Goal: Communication & Community: Answer question/provide support

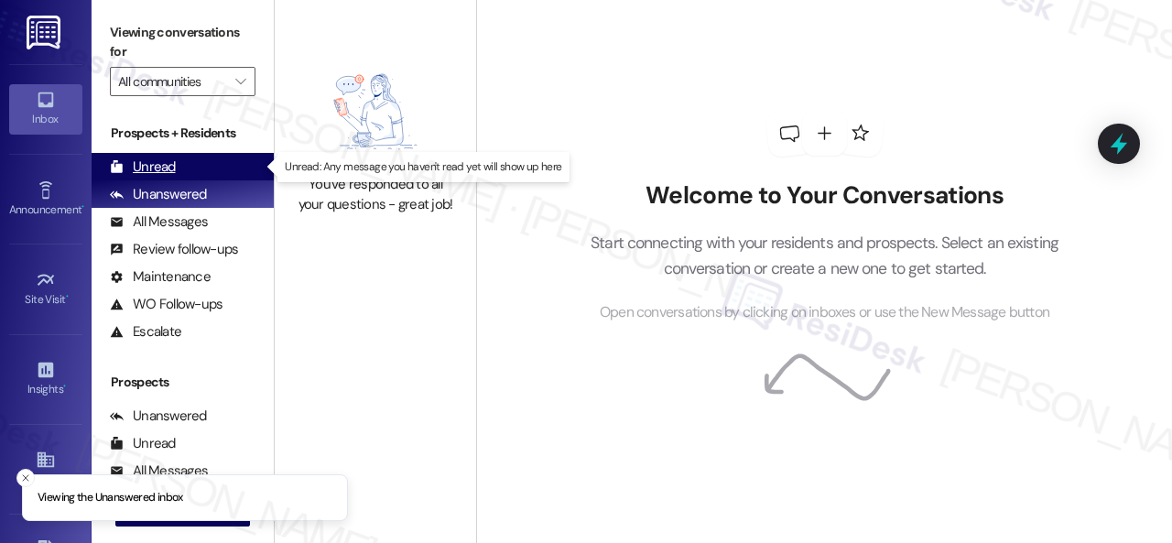
click at [161, 160] on div "Unread" at bounding box center [143, 166] width 66 height 19
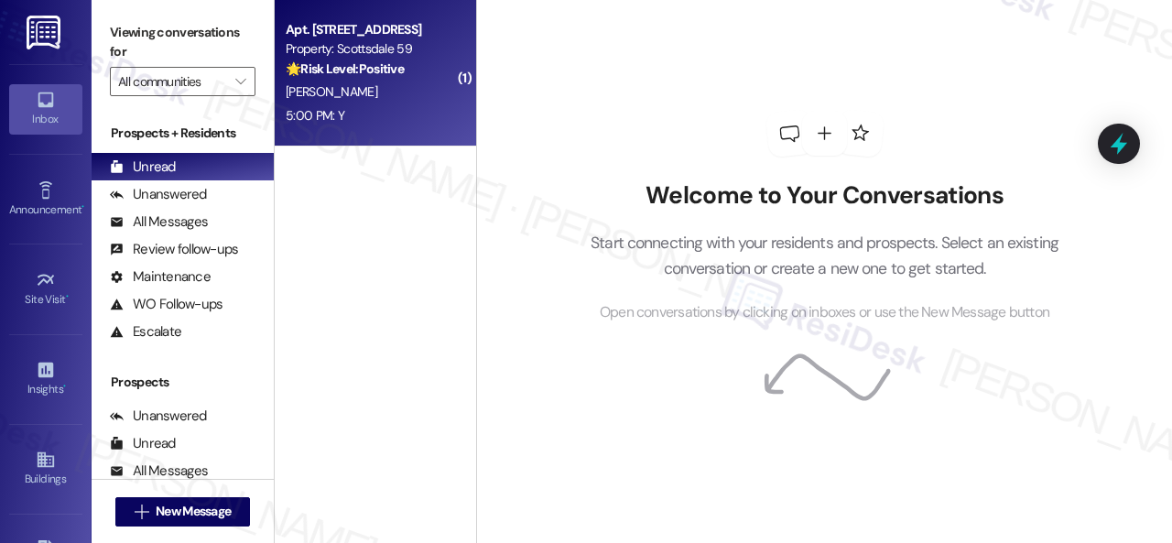
click at [407, 105] on div "5:00 PM: Y 5:00 PM: Y" at bounding box center [370, 115] width 173 height 23
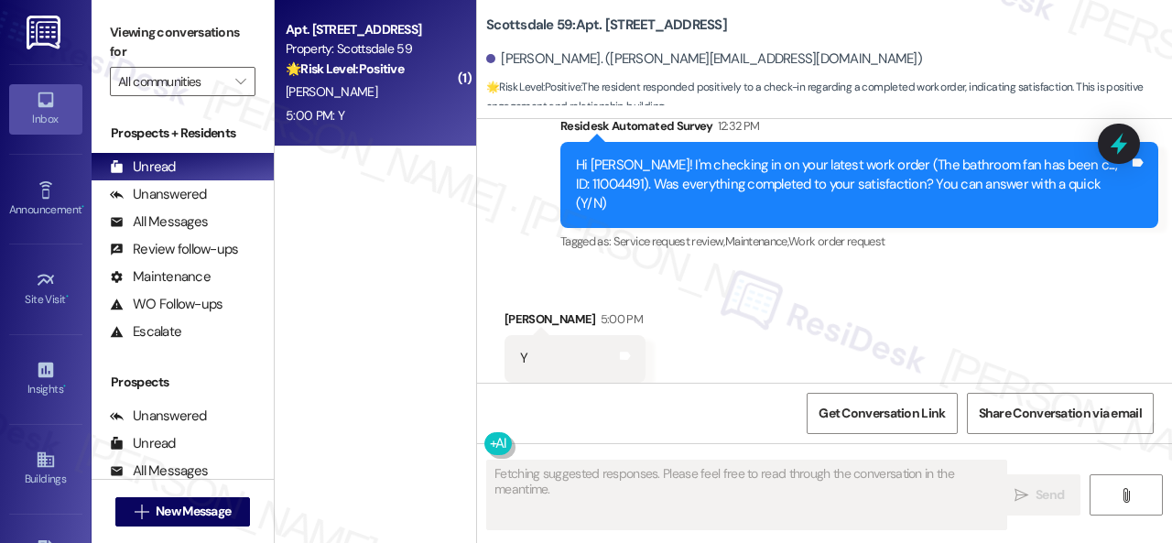
scroll to position [1134, 0]
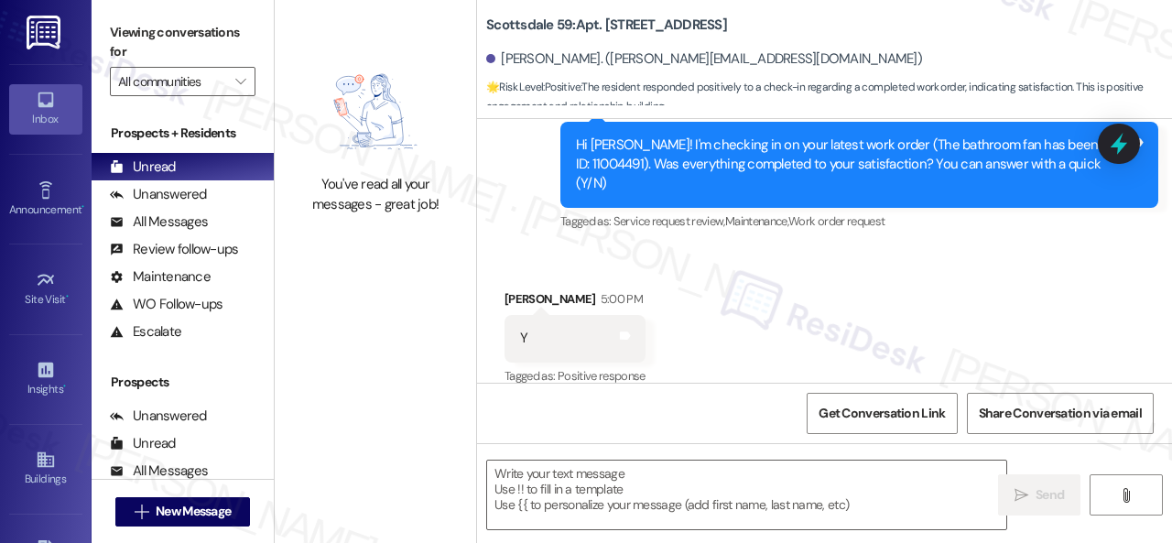
click at [522, 190] on div "Survey, sent via SMS Residesk Automated Survey 12:32 PM Hi Savannah! I'm checki…" at bounding box center [824, 152] width 695 height 194
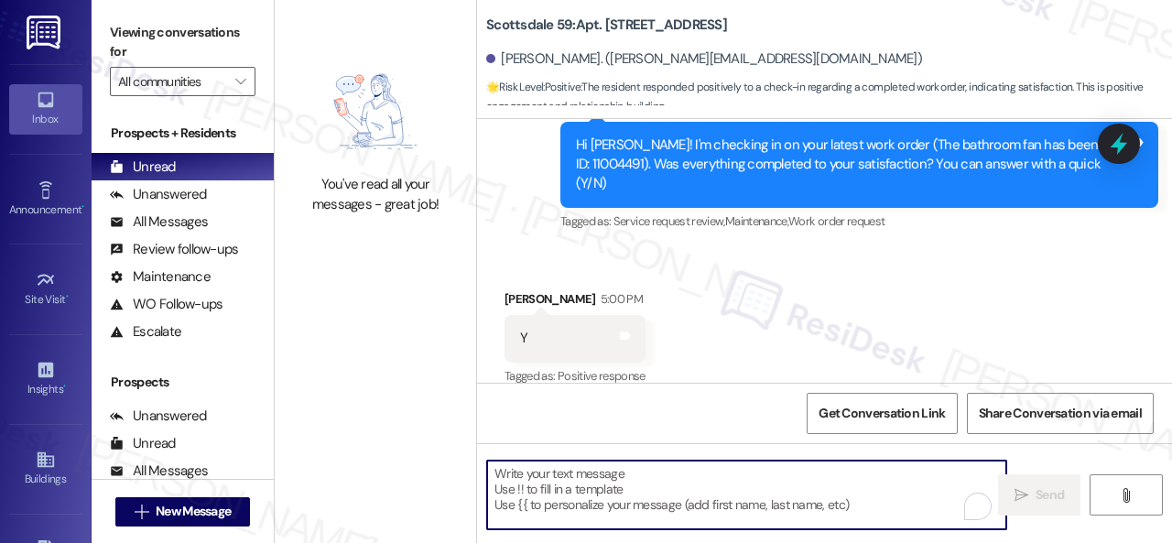
paste textarea "We're glad to hear the issue's been resolved! If {{property}} has met your expe…"
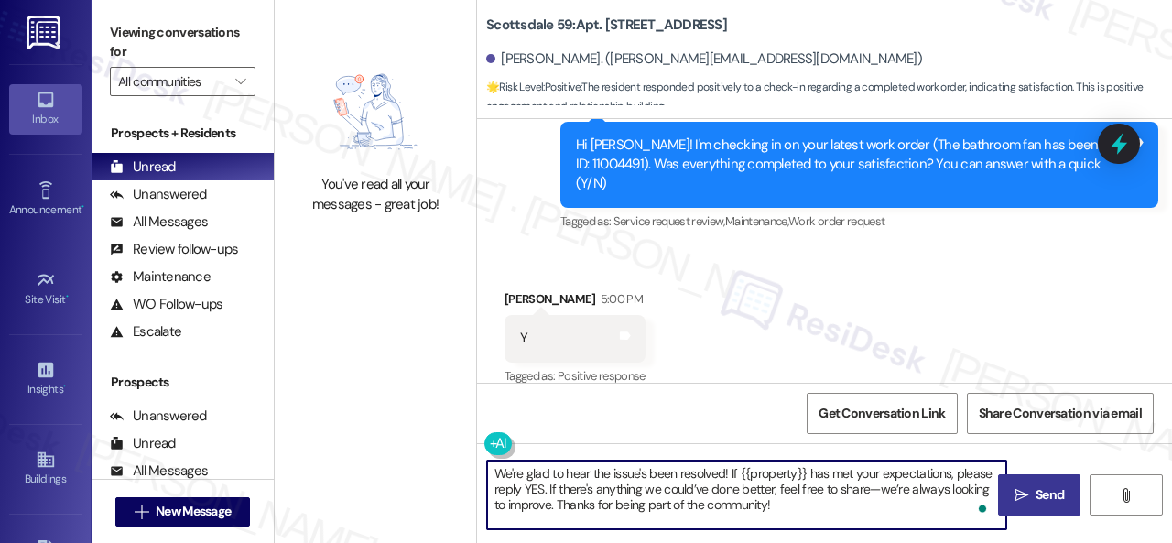
type textarea "We're glad to hear the issue's been resolved! If {{property}} has met your expe…"
click at [1022, 501] on span " Send" at bounding box center [1040, 494] width 58 height 19
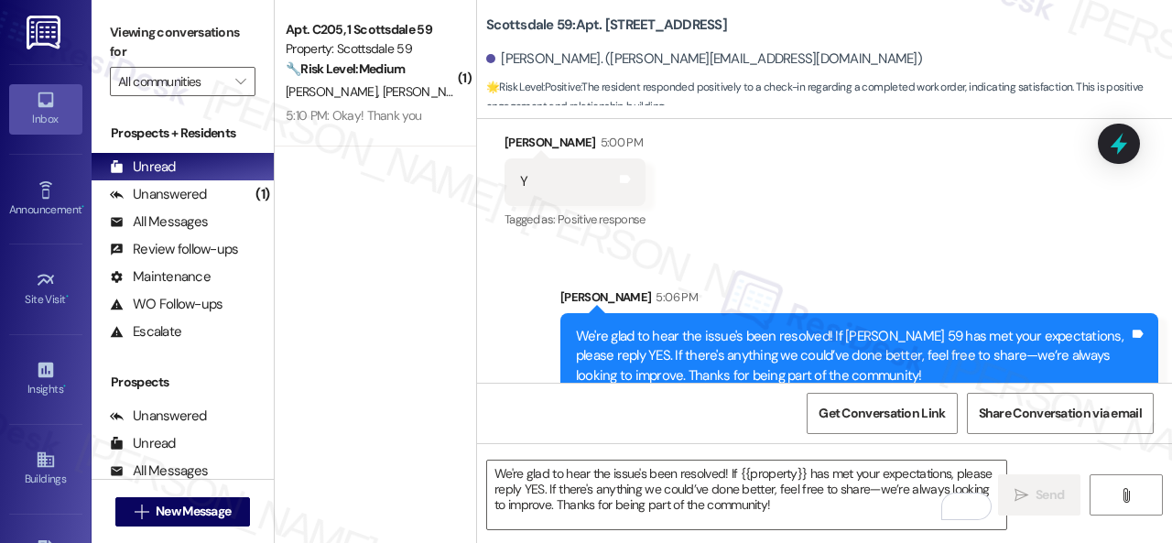
scroll to position [1302, 0]
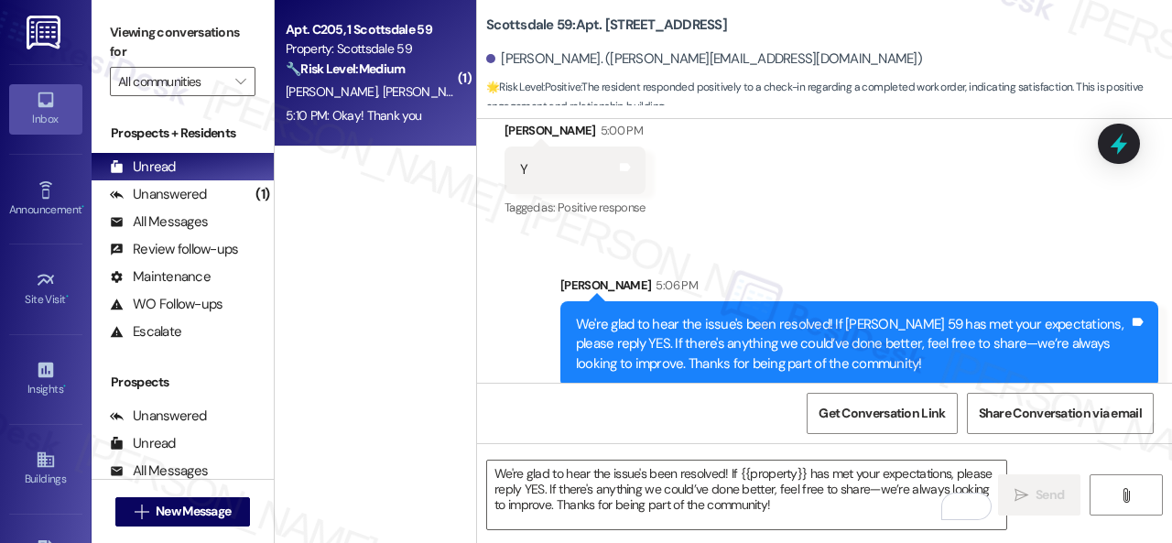
click at [408, 108] on div "5:10 PM: Okay! Thank you 5:10 PM: Okay! Thank you" at bounding box center [354, 115] width 136 height 16
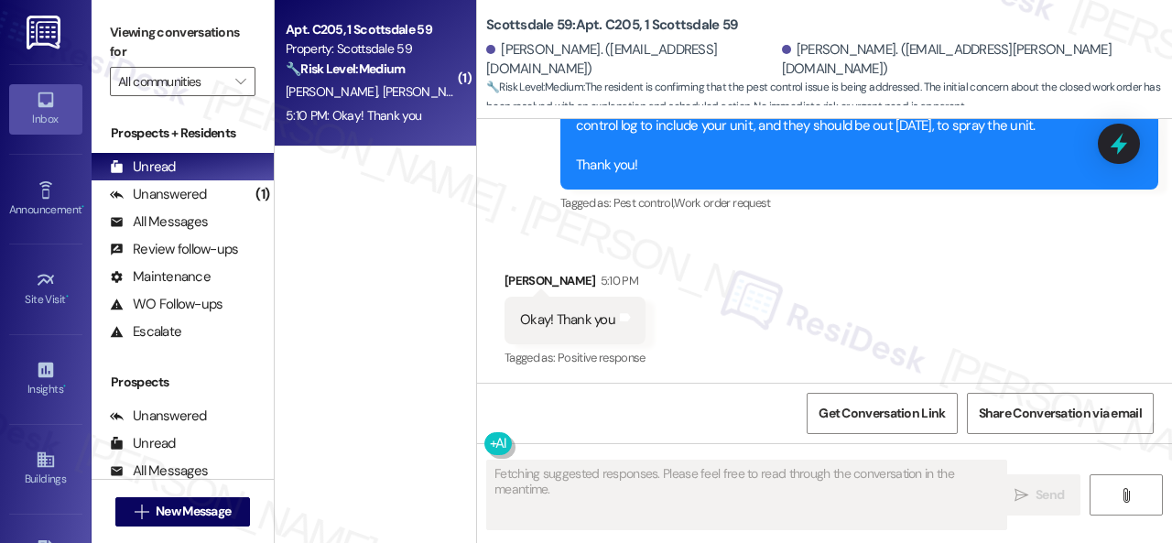
scroll to position [2492, 0]
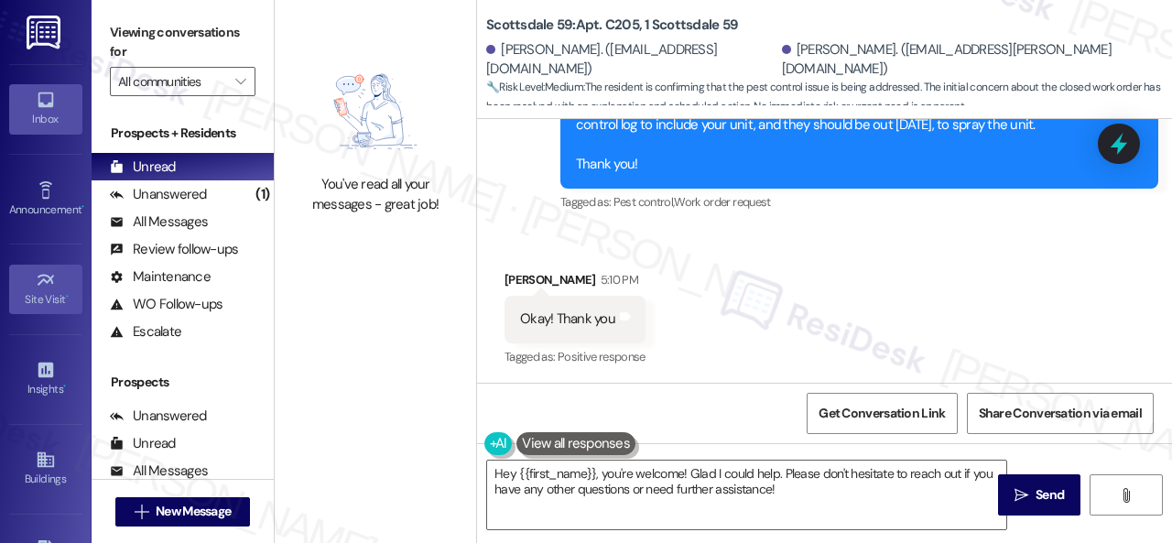
drag, startPoint x: 787, startPoint y: 495, endPoint x: 63, endPoint y: 290, distance: 752.8
click at [442, 439] on div "You've read all your messages - great job! Scottsdale 59: Apt. C205, 1 Scottsda…" at bounding box center [723, 271] width 897 height 543
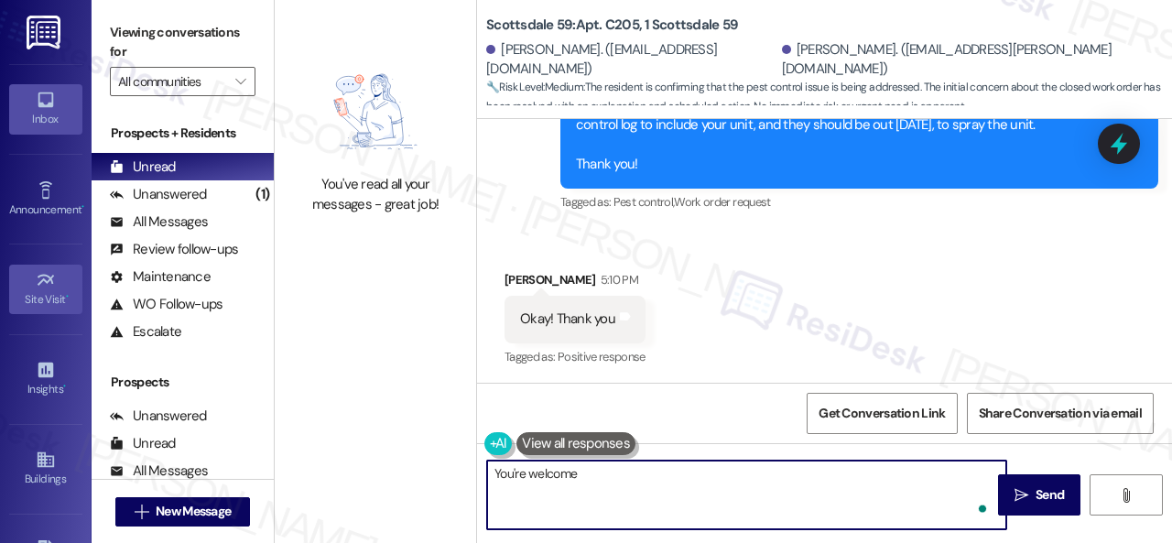
type textarea "You're welcome."
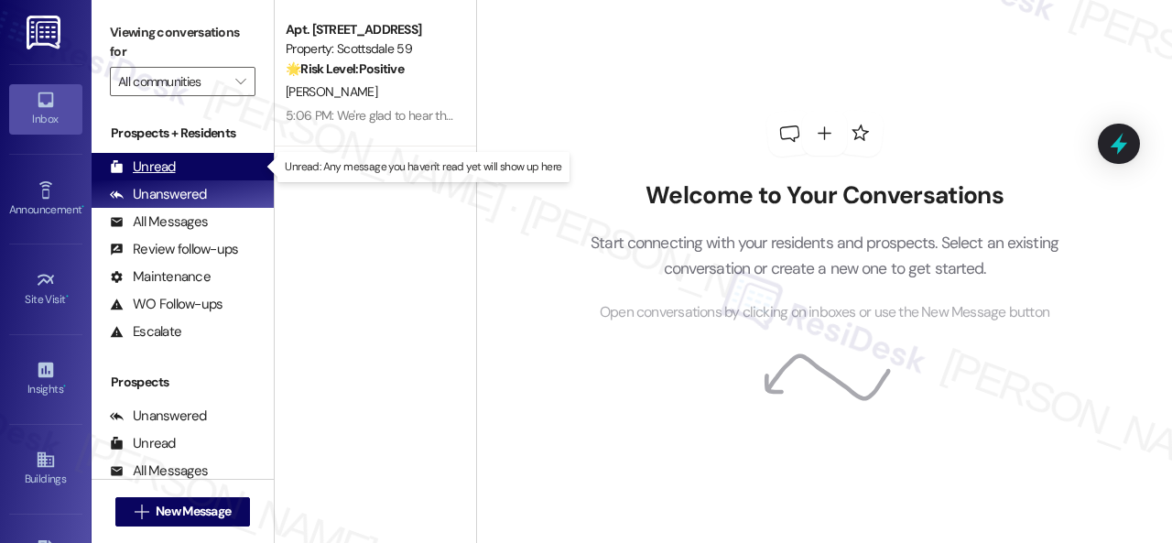
click at [137, 164] on div "Unread" at bounding box center [143, 166] width 66 height 19
